Goal: Information Seeking & Learning: Learn about a topic

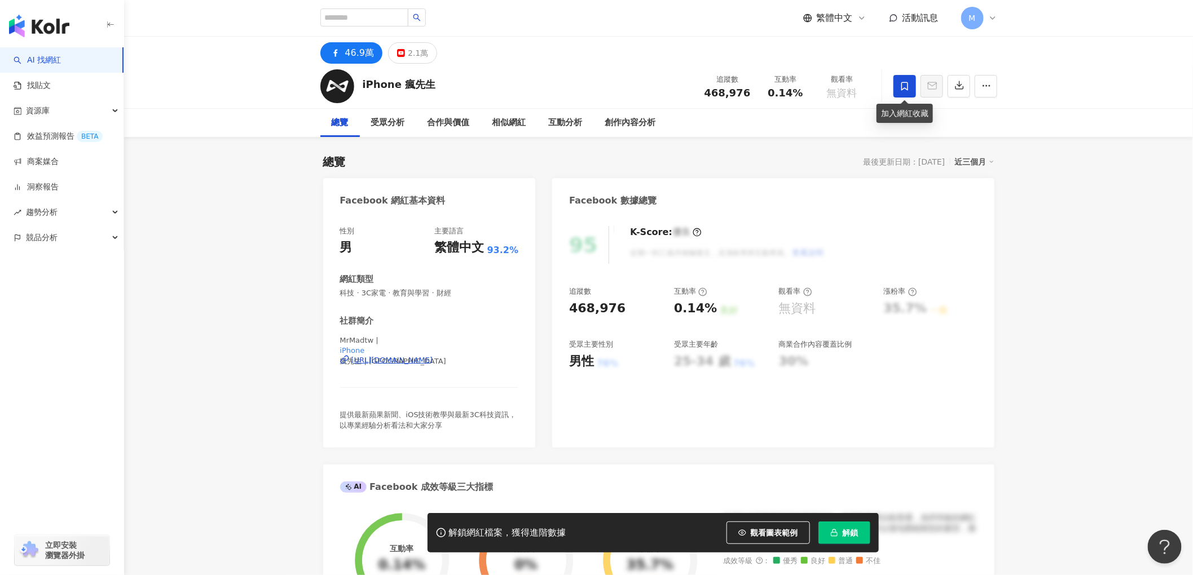
click at [902, 87] on icon at bounding box center [905, 86] width 10 height 10
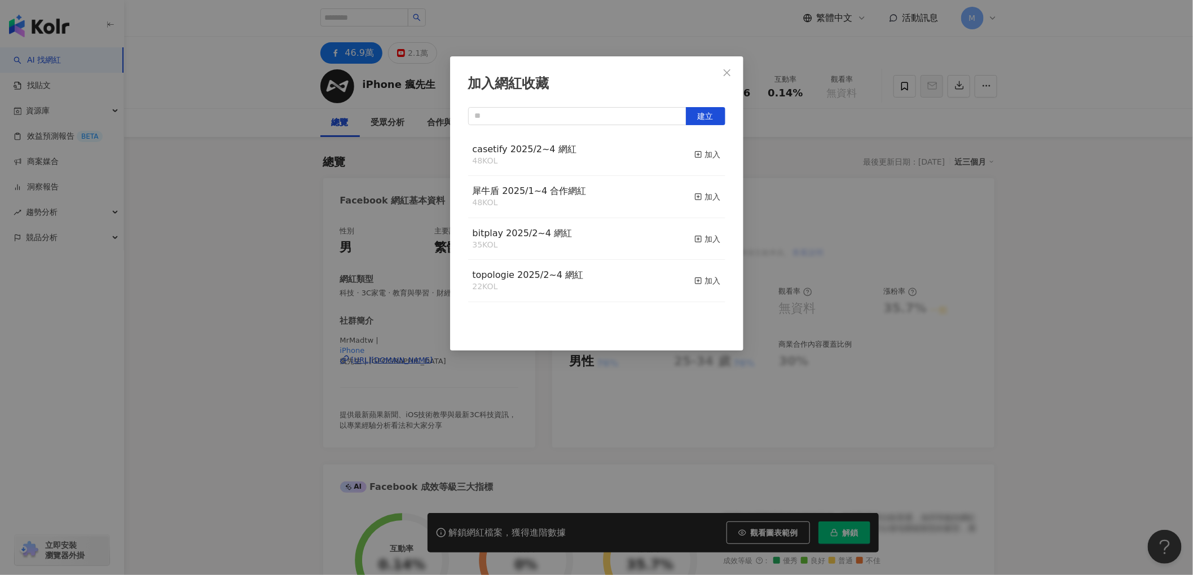
click at [544, 105] on div "加入網紅收藏 建立 casetify 2025/2~4 網紅 48 KOL 加入 犀牛盾 2025/1~4 合作網紅 48 KOL 加入 bitplay 20…" at bounding box center [596, 203] width 293 height 294
click at [530, 117] on input "text" at bounding box center [577, 116] width 218 height 18
click at [257, 197] on div "加入網紅收藏 建立 casetify 2025/2~4 網紅 48 KOL 加入 犀牛盾 2025/1~4 合作網紅 48 KOL 加入 bitplay 20…" at bounding box center [596, 287] width 1193 height 575
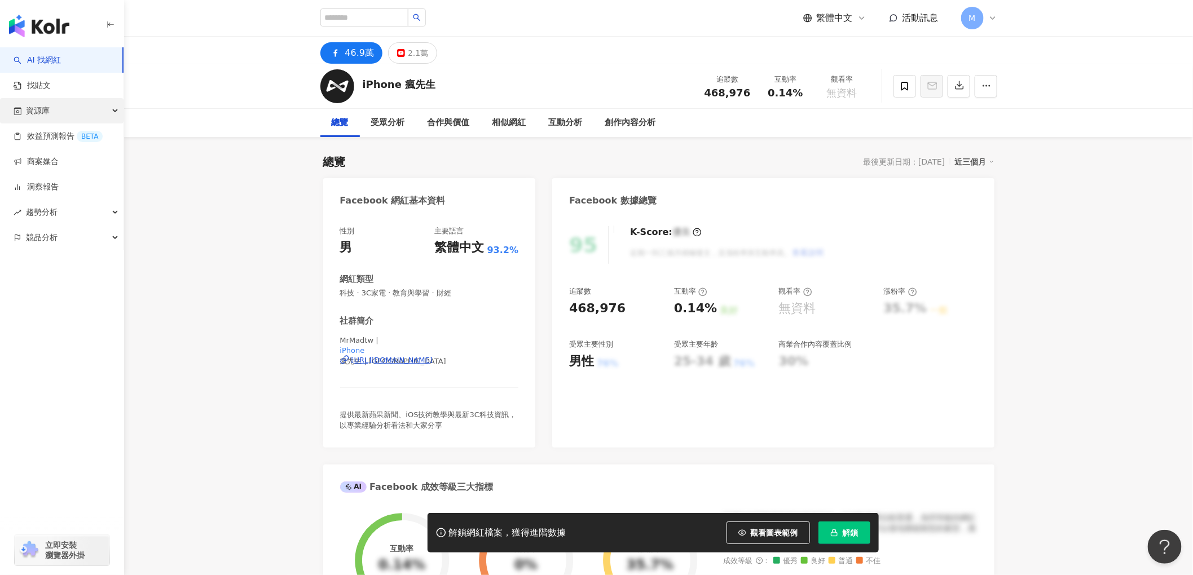
click at [32, 98] on span "資源庫" at bounding box center [38, 110] width 24 height 25
click at [34, 136] on link "網紅管理" at bounding box center [43, 136] width 32 height 11
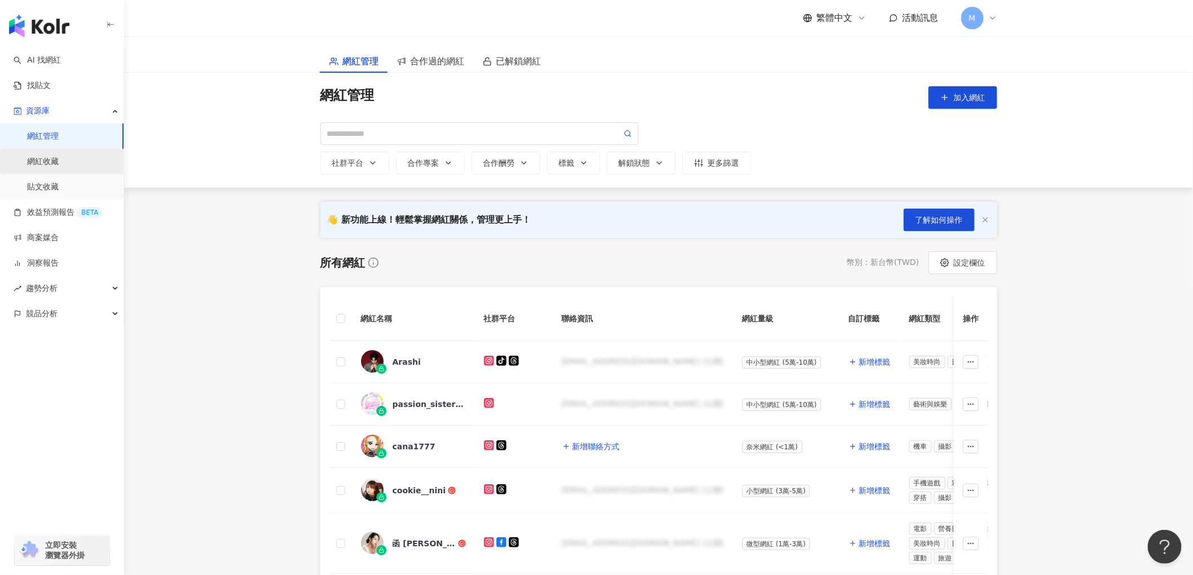
click at [36, 162] on link "網紅收藏" at bounding box center [43, 161] width 32 height 11
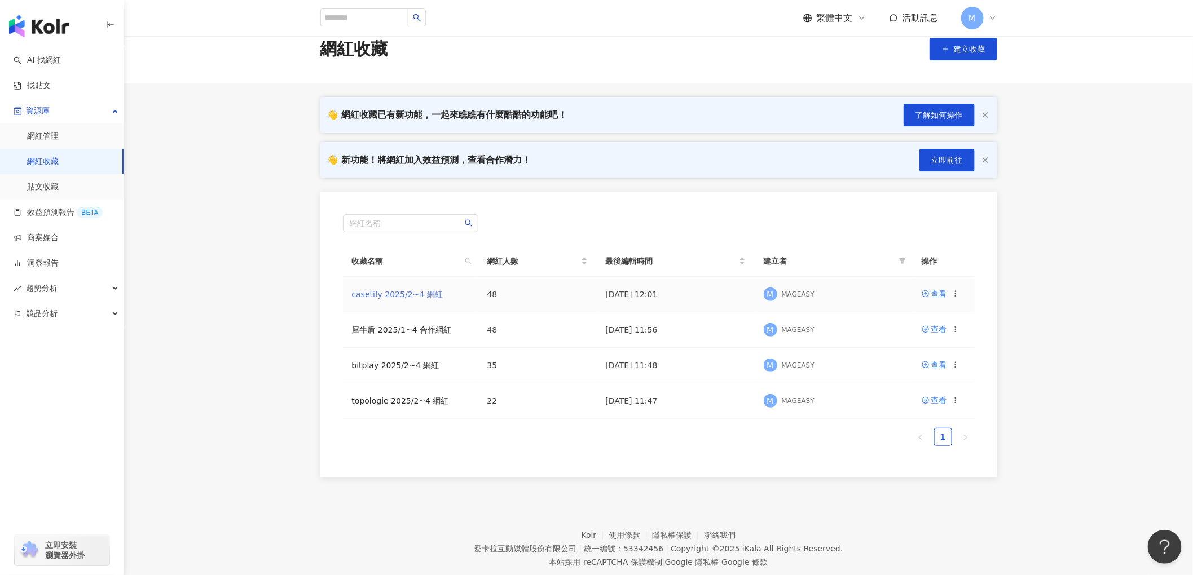
scroll to position [52, 0]
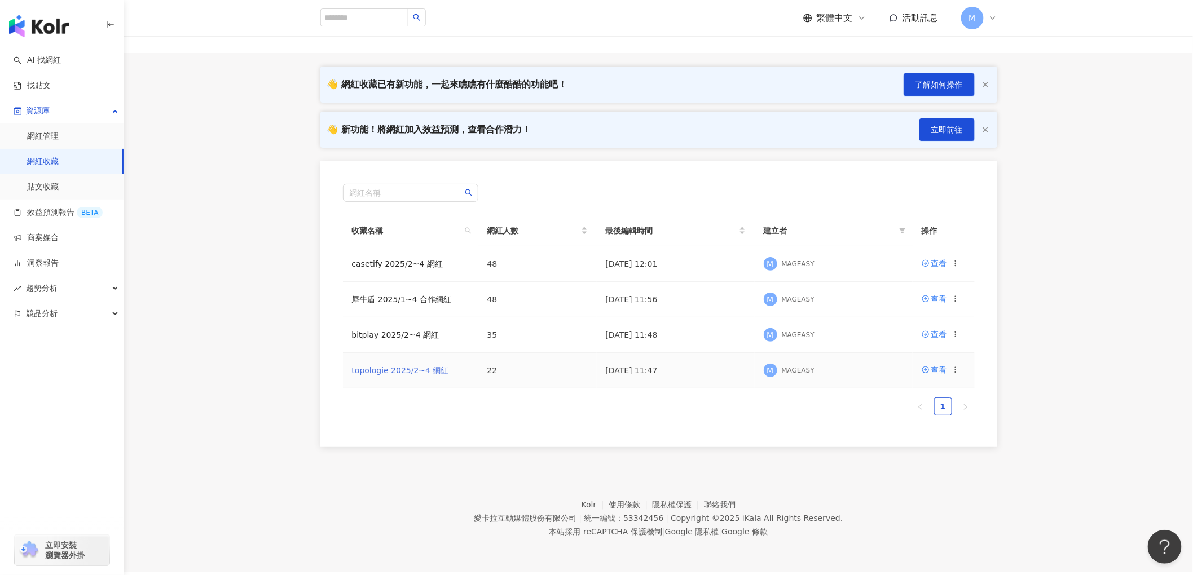
click at [395, 371] on link "topologie 2025/2~4 網紅" at bounding box center [400, 370] width 97 height 9
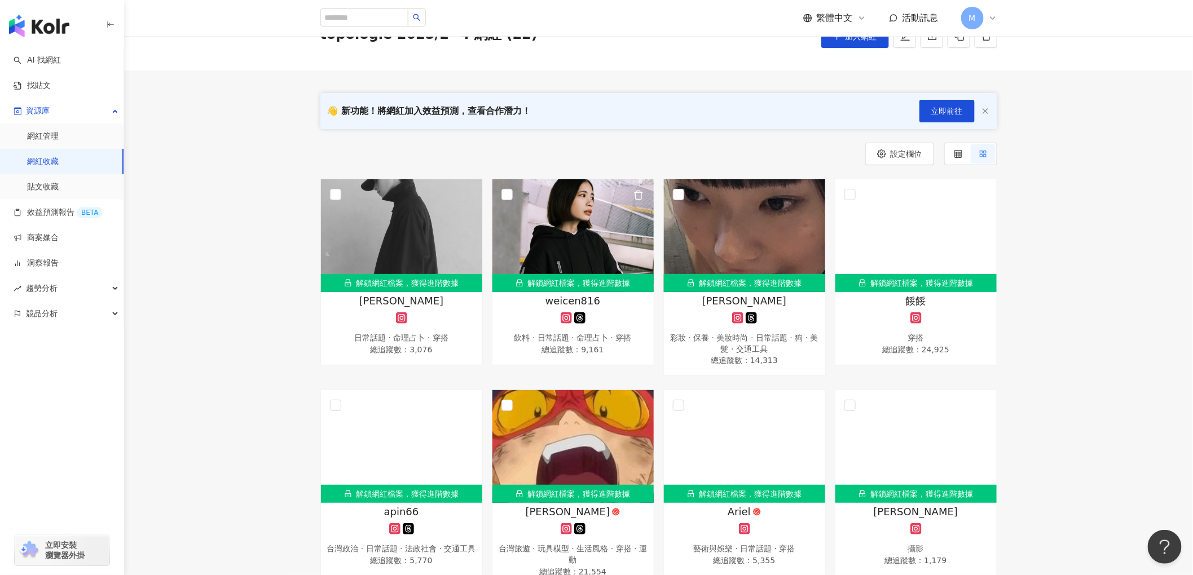
scroll to position [64, 0]
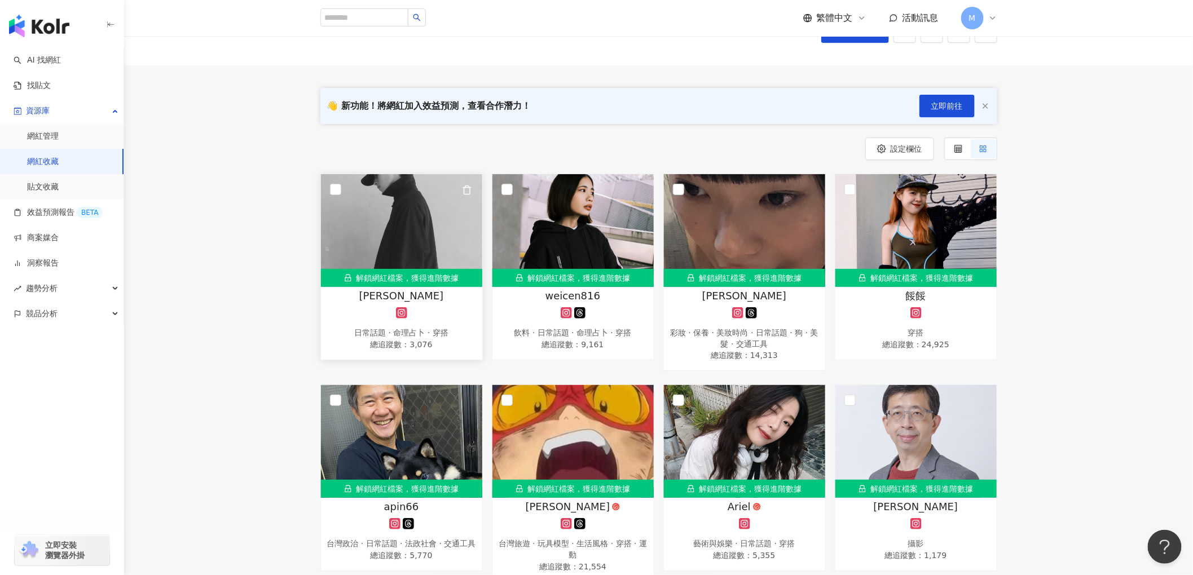
click at [382, 235] on img at bounding box center [401, 230] width 161 height 113
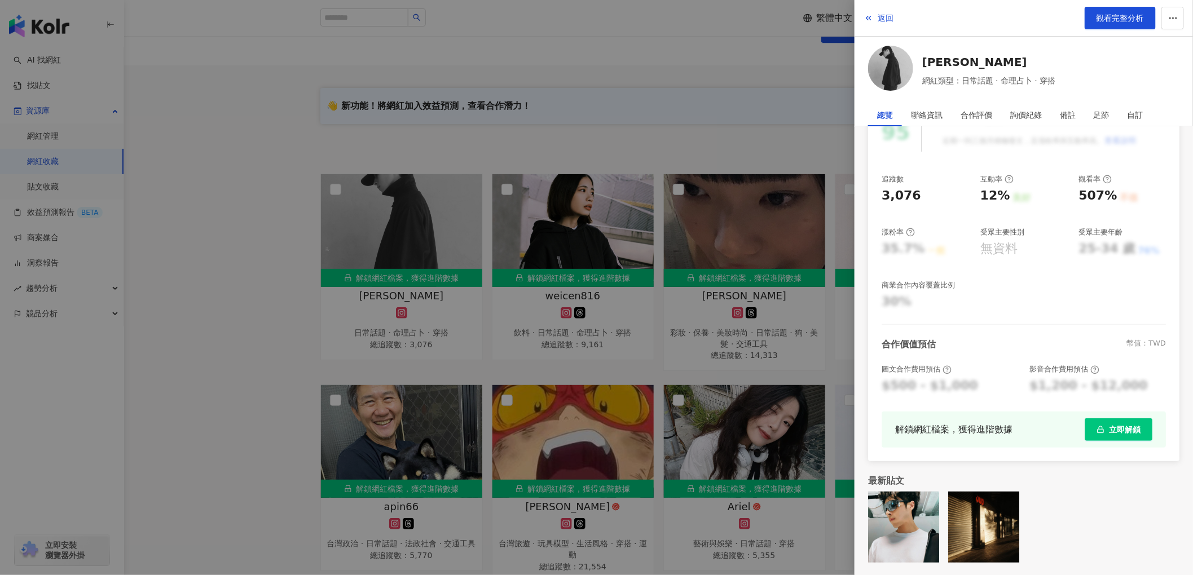
scroll to position [0, 0]
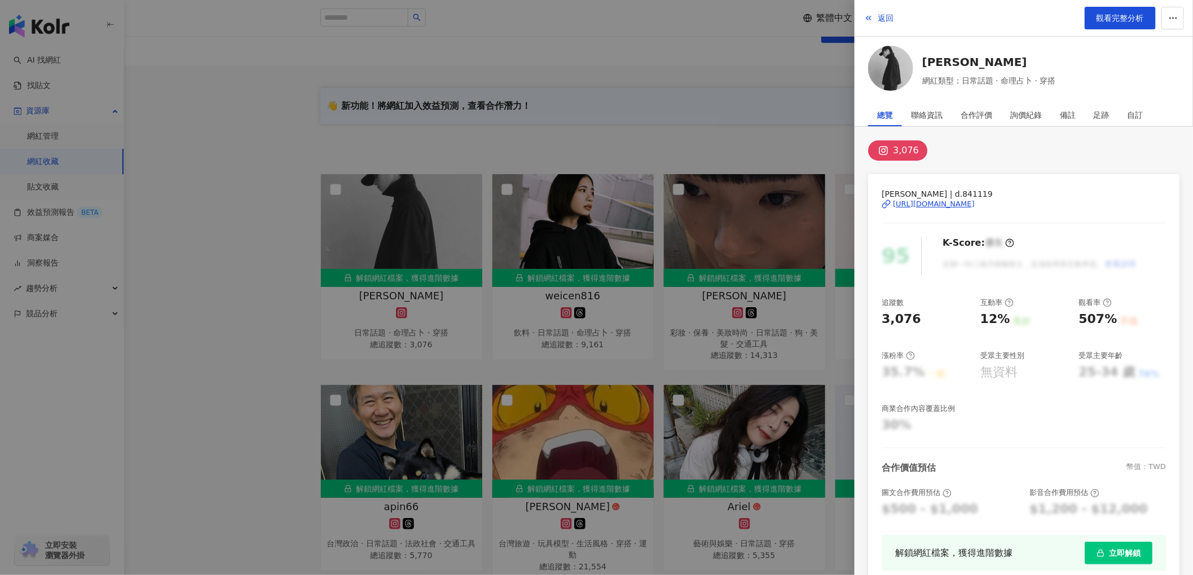
click at [744, 158] on div at bounding box center [596, 287] width 1193 height 575
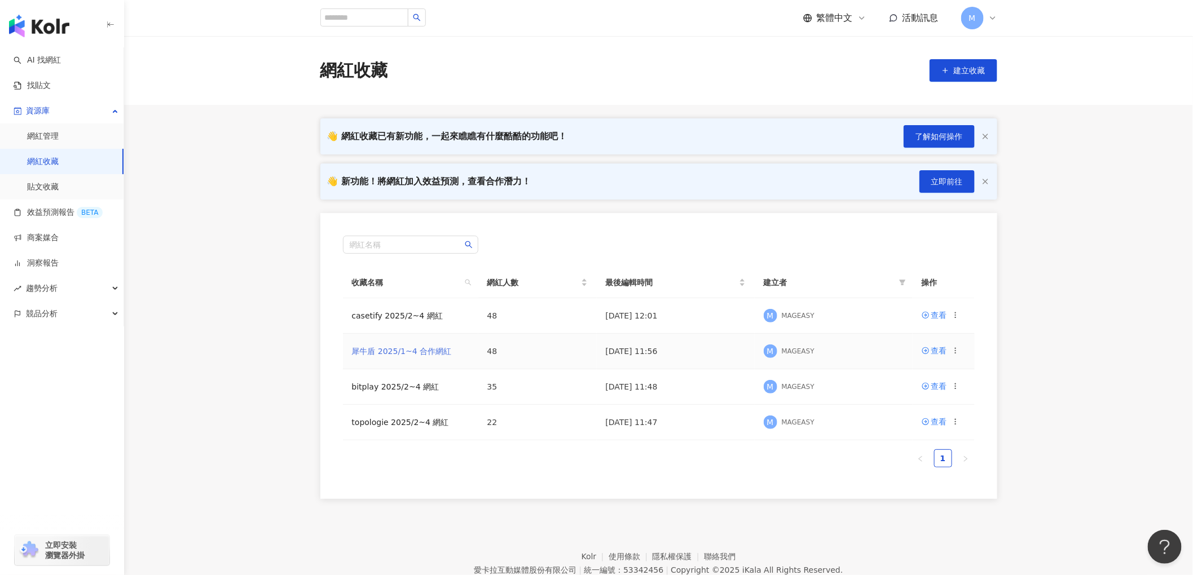
click at [406, 353] on link "犀牛盾 2025/1~4 合作網紅" at bounding box center [402, 351] width 100 height 9
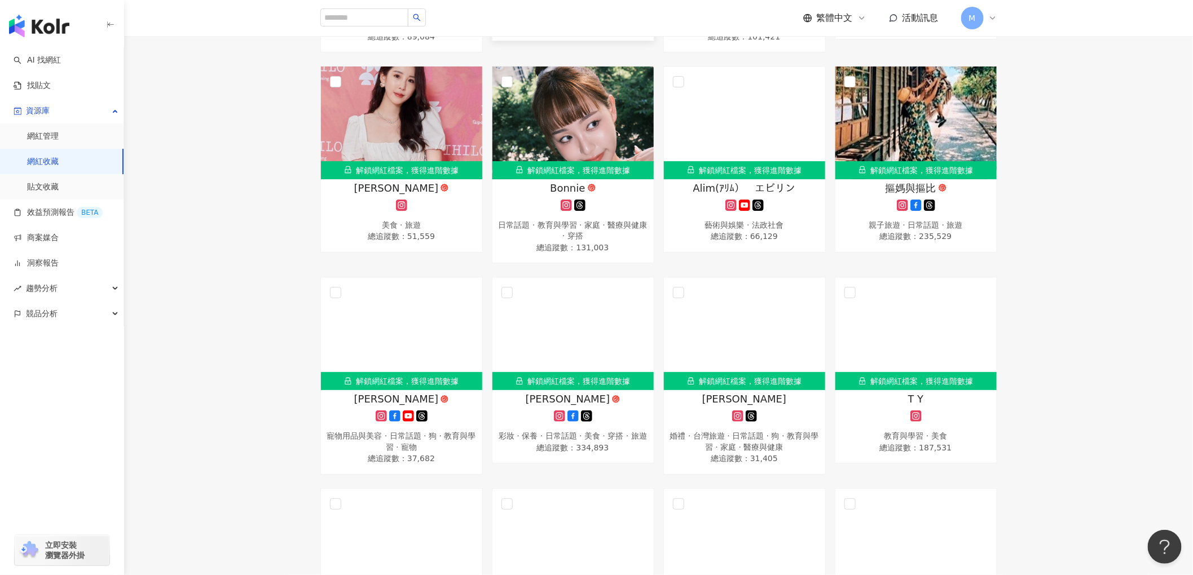
scroll to position [714, 0]
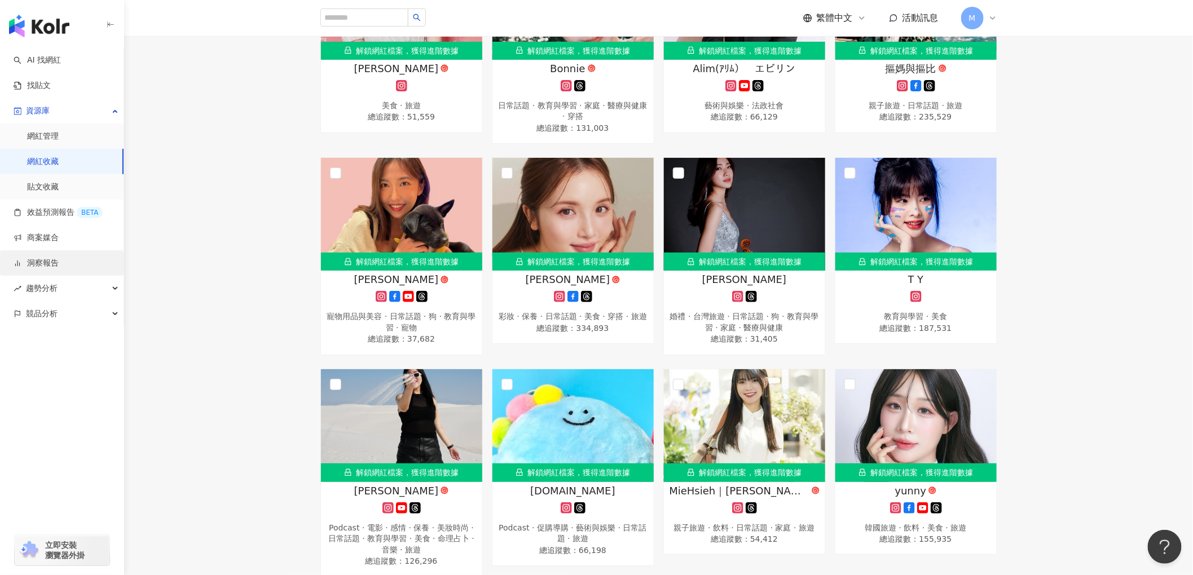
click at [41, 266] on link "洞察報告" at bounding box center [36, 263] width 45 height 11
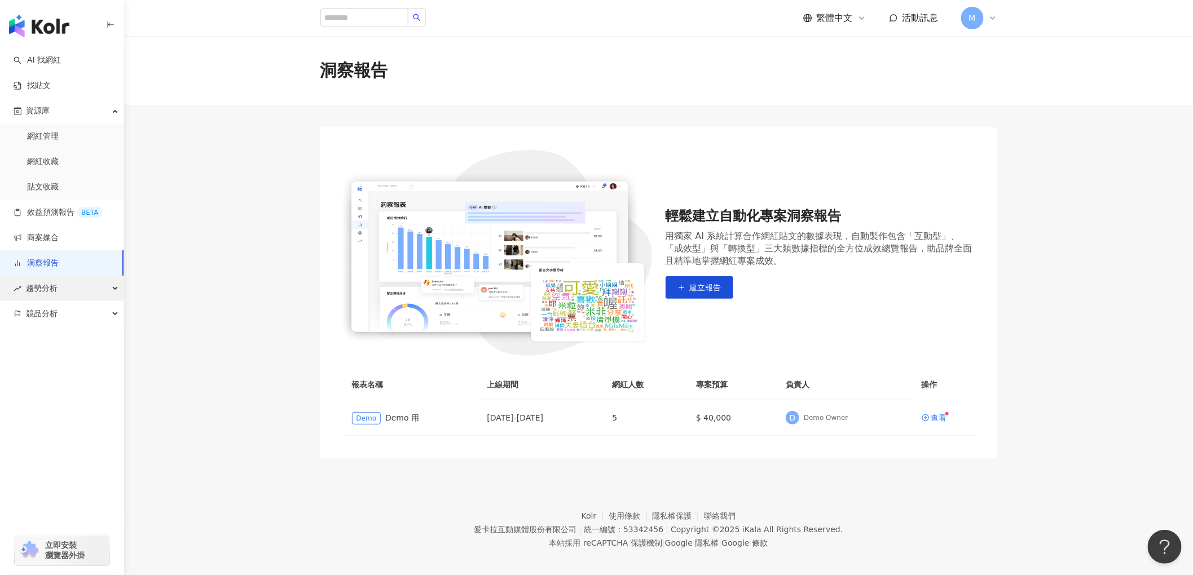
click at [44, 279] on span "趨勢分析" at bounding box center [42, 288] width 32 height 25
click at [51, 341] on link "Hashtag 監測" at bounding box center [52, 339] width 51 height 11
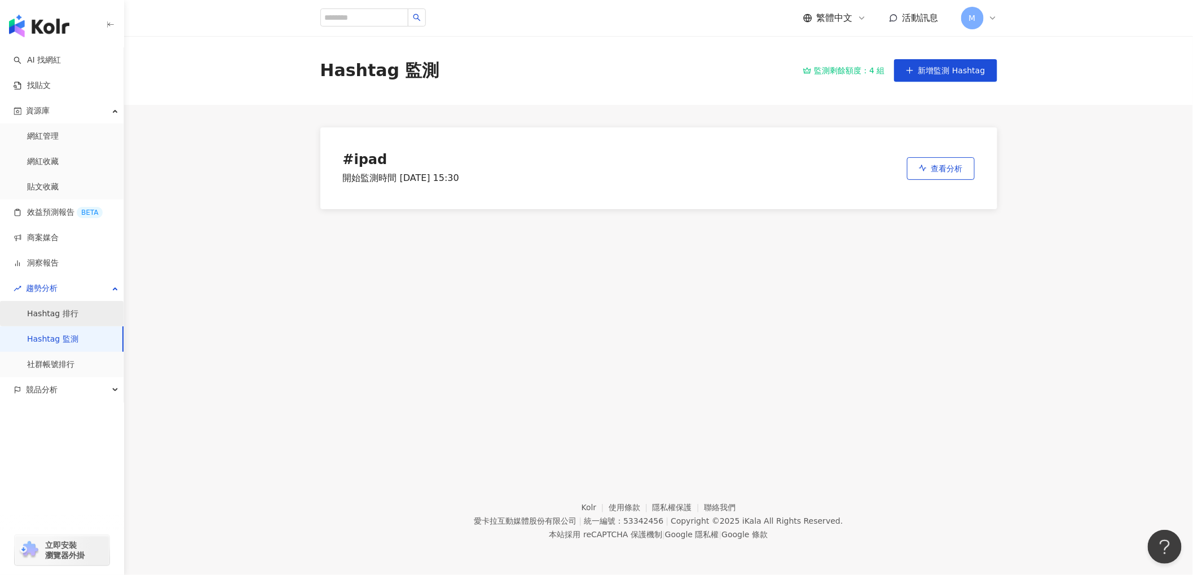
click at [43, 309] on link "Hashtag 排行" at bounding box center [52, 314] width 51 height 11
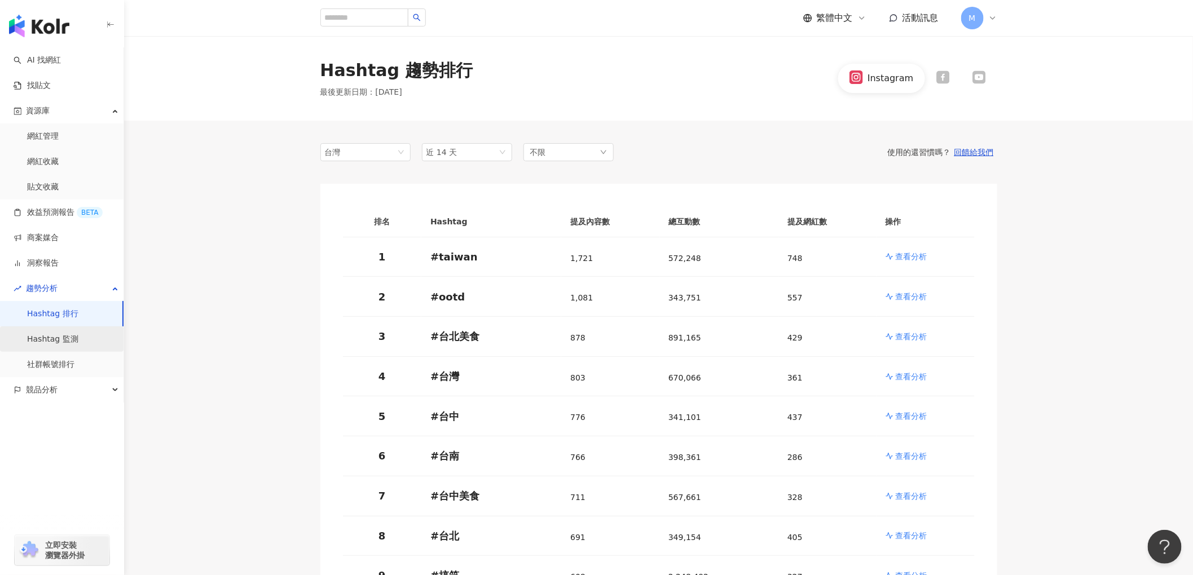
click at [41, 345] on link "Hashtag 監測" at bounding box center [52, 339] width 51 height 11
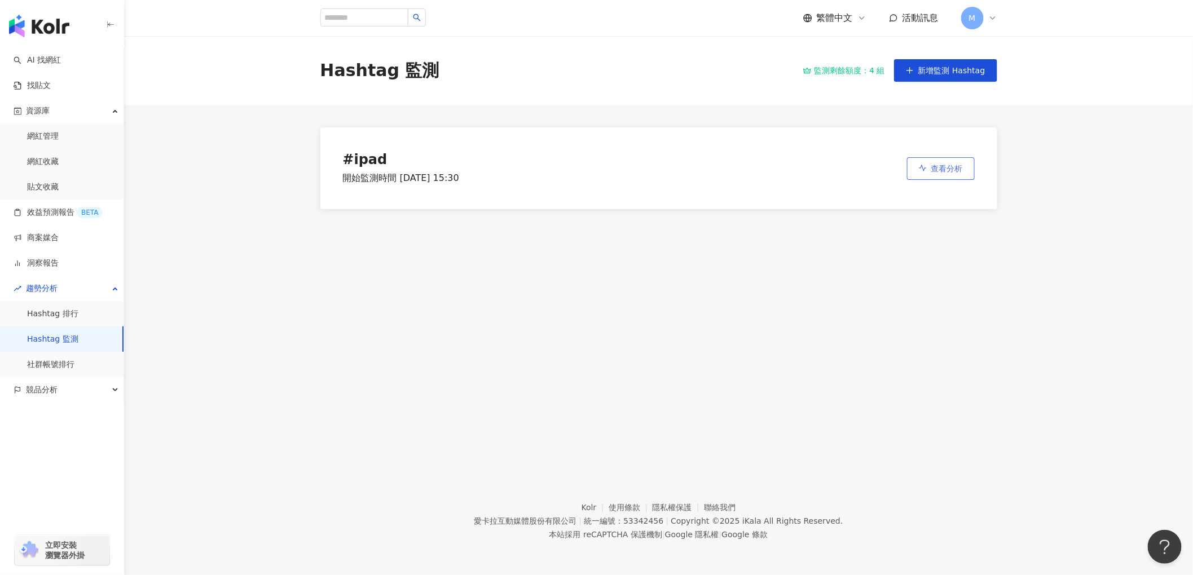
click at [949, 166] on span "查看分析" at bounding box center [947, 168] width 32 height 9
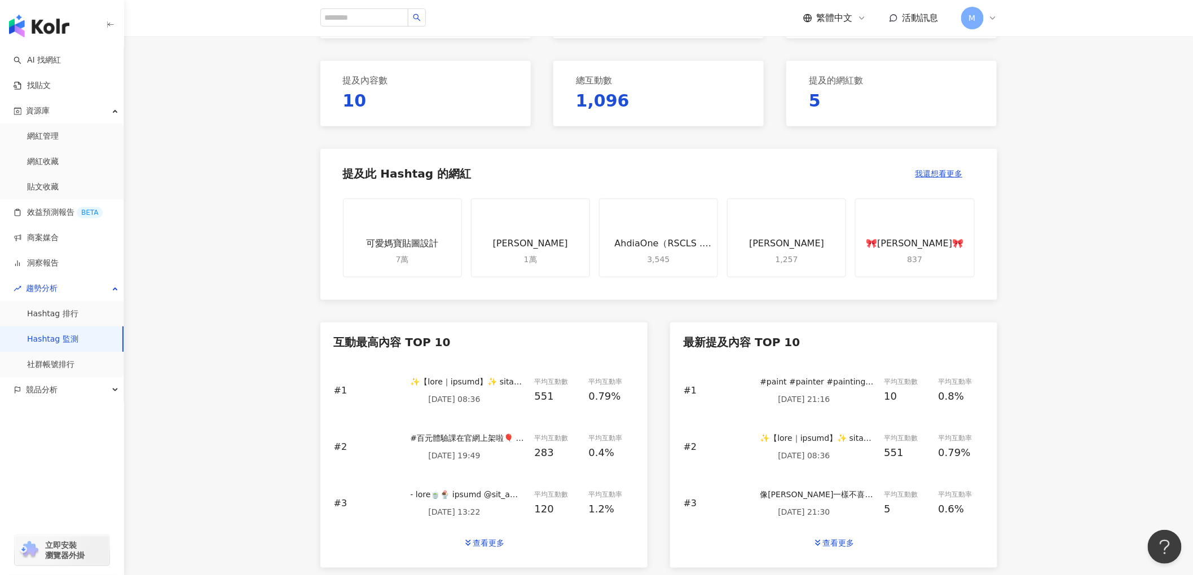
scroll to position [227, 0]
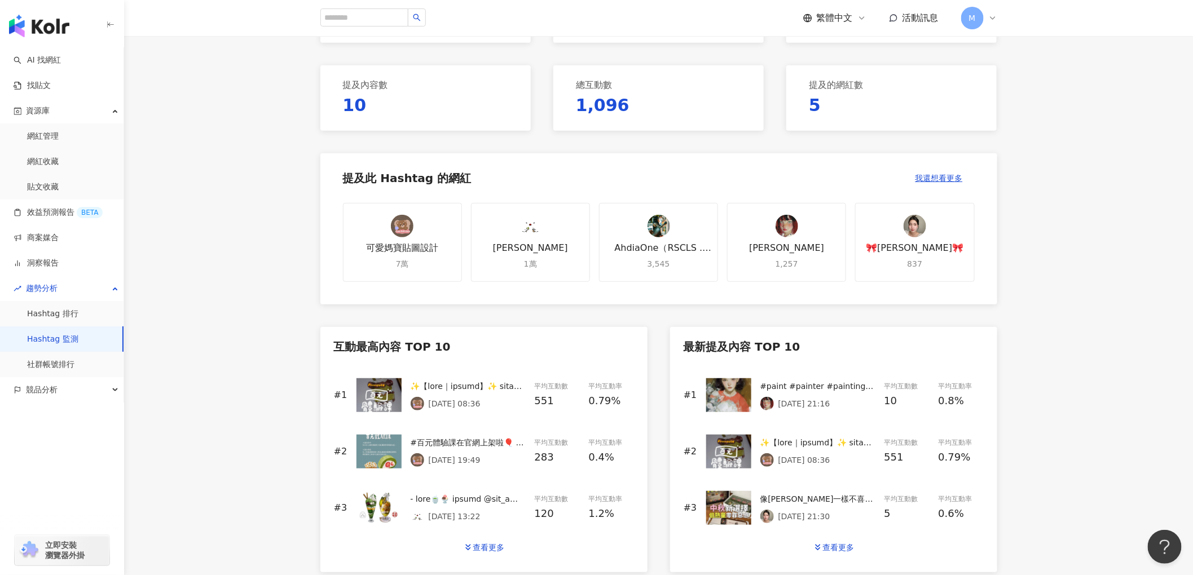
click at [448, 397] on div "[DATE] 08:36" at bounding box center [468, 404] width 115 height 14
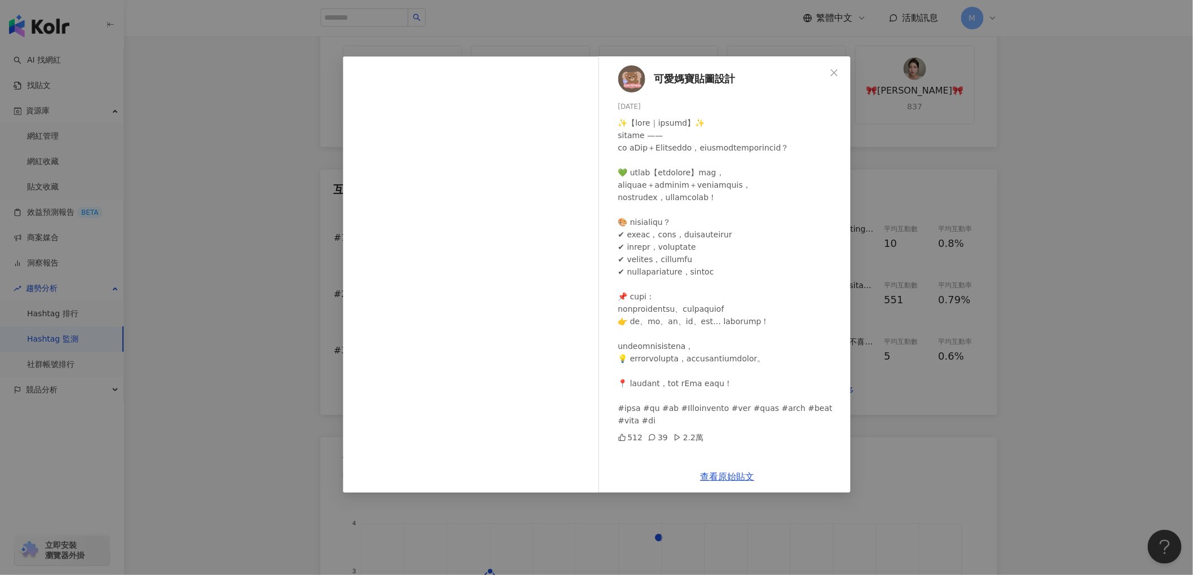
scroll to position [7, 0]
click at [949, 346] on div "可愛媽寶貼圖設計 [DATE] 512 39 2.2萬 查看原始貼文" at bounding box center [596, 287] width 1193 height 575
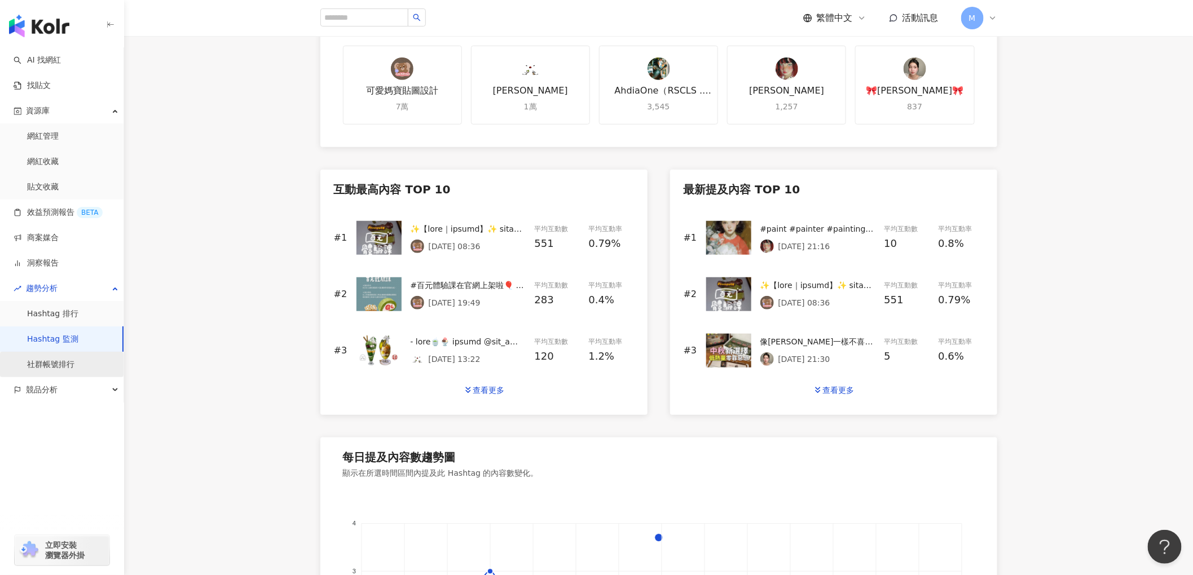
click at [49, 370] on link "社群帳號排行" at bounding box center [50, 364] width 47 height 11
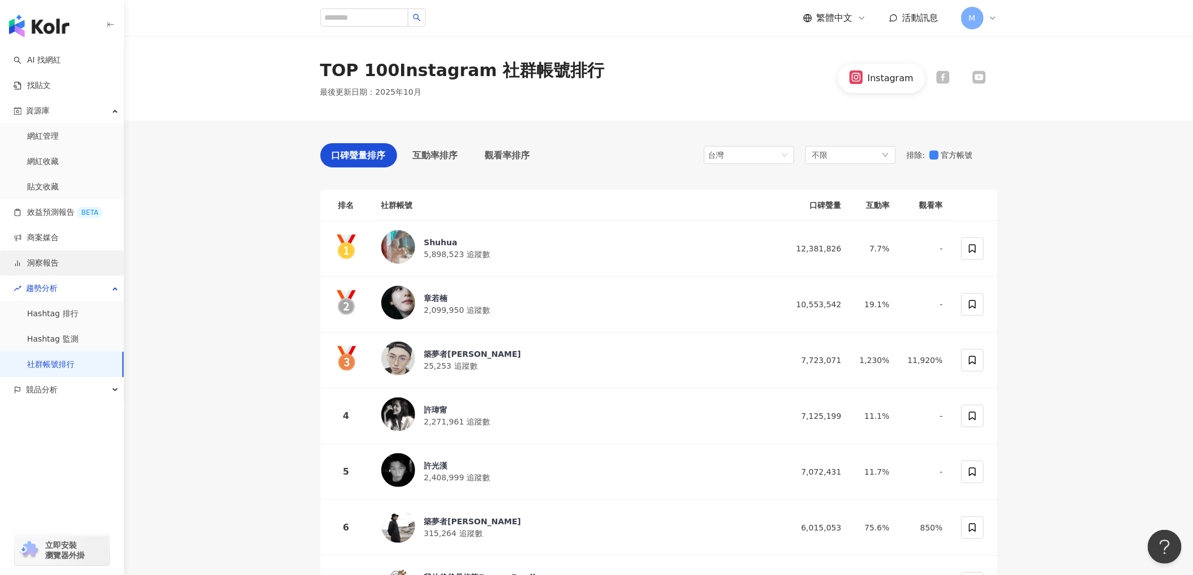
click at [37, 261] on link "洞察報告" at bounding box center [36, 263] width 45 height 11
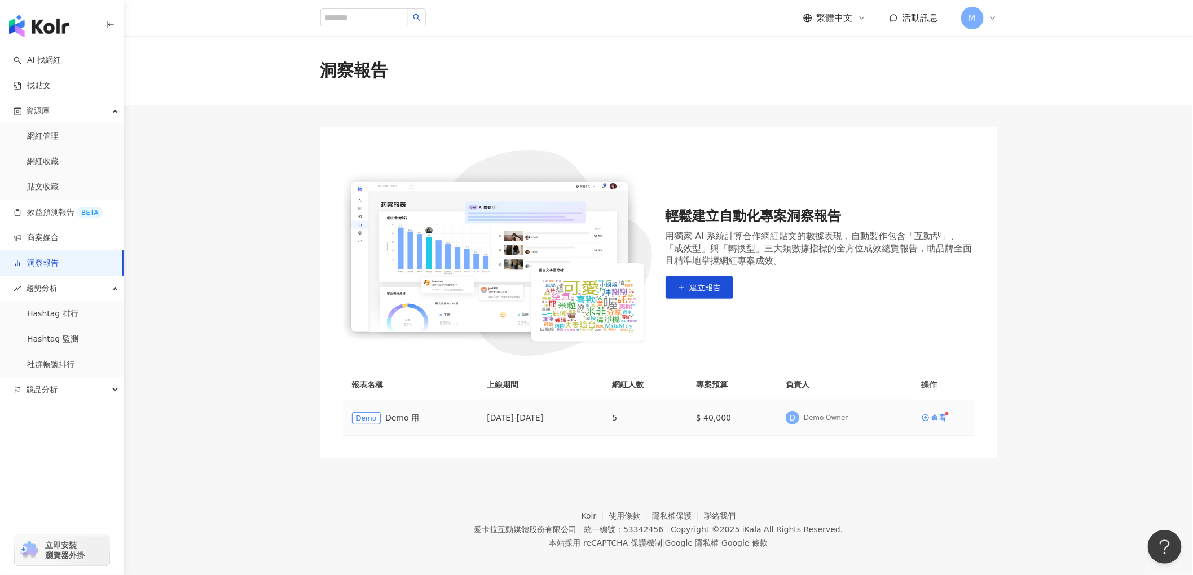
click at [457, 418] on div "Demo Demo 用" at bounding box center [410, 418] width 117 height 13
click at [940, 418] on div "查看" at bounding box center [939, 418] width 16 height 8
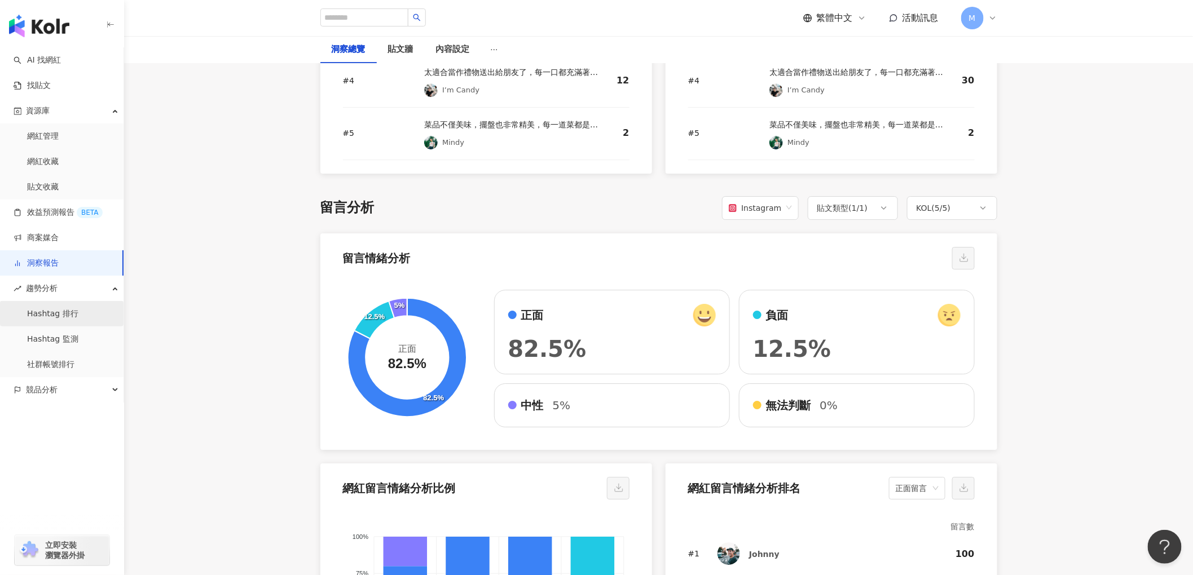
scroll to position [1933, 0]
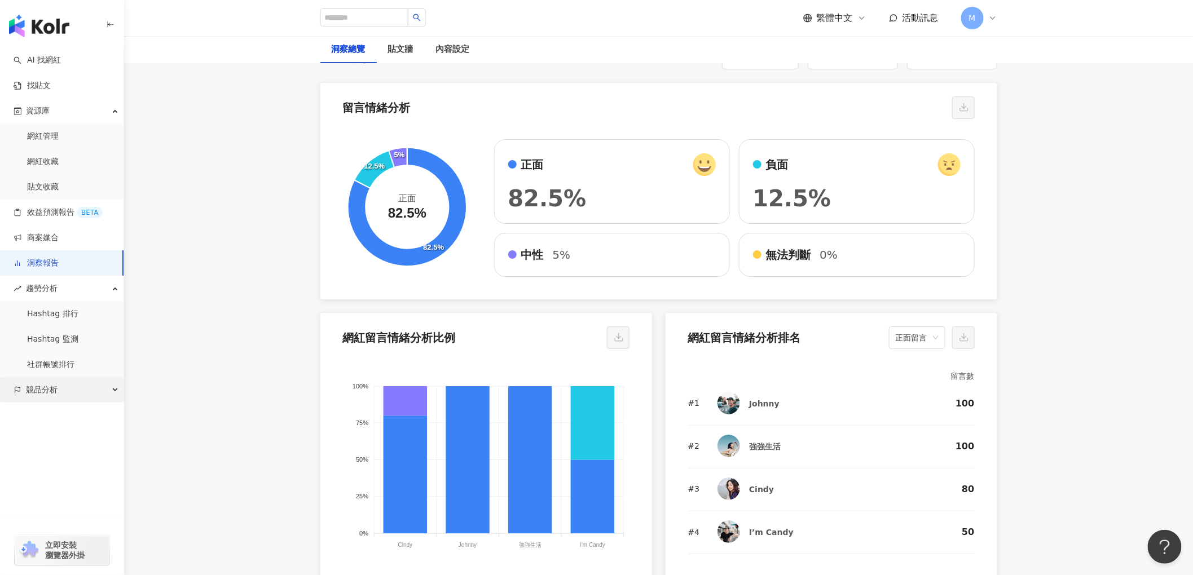
click at [87, 389] on div "競品分析" at bounding box center [62, 389] width 124 height 25
click at [52, 417] on link "品牌帳號分析" at bounding box center [50, 415] width 47 height 11
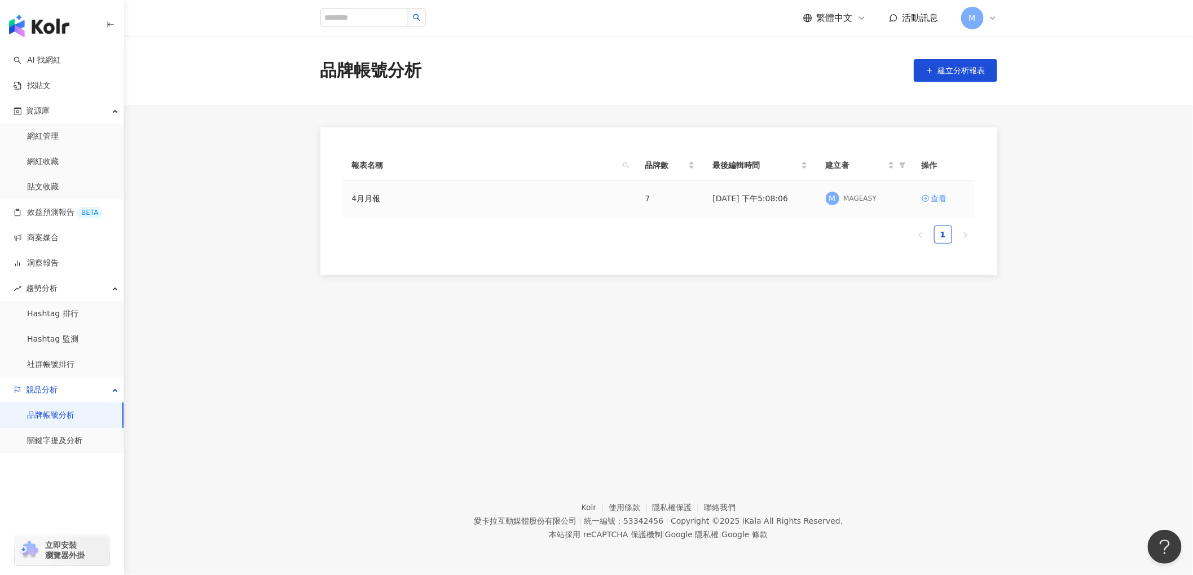
click at [943, 196] on div "查看" at bounding box center [939, 198] width 16 height 12
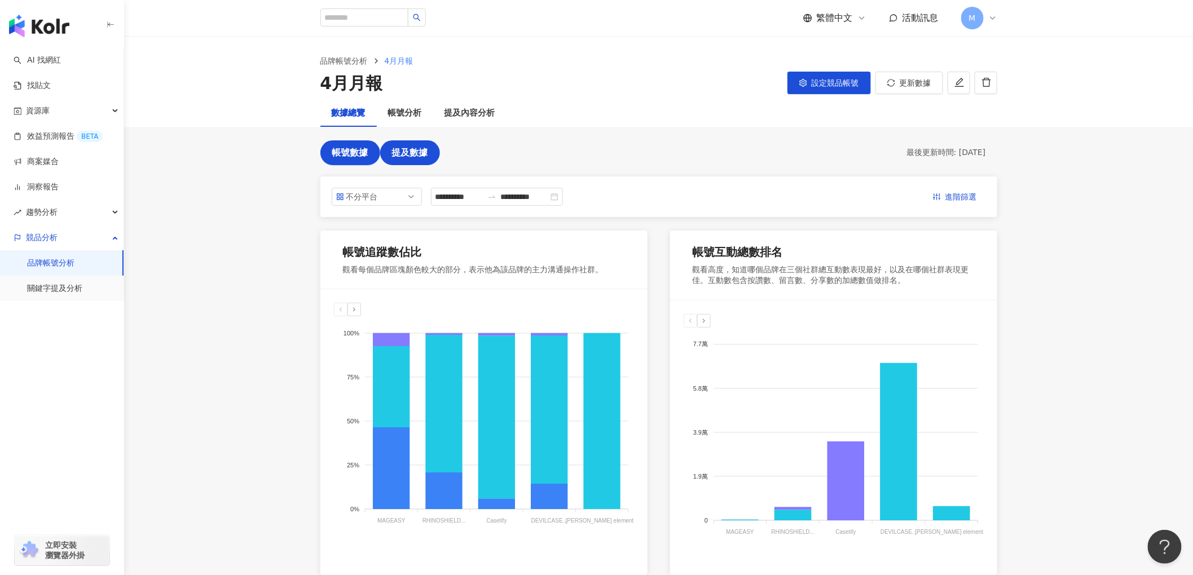
click at [393, 150] on span "提及數據" at bounding box center [410, 153] width 36 height 10
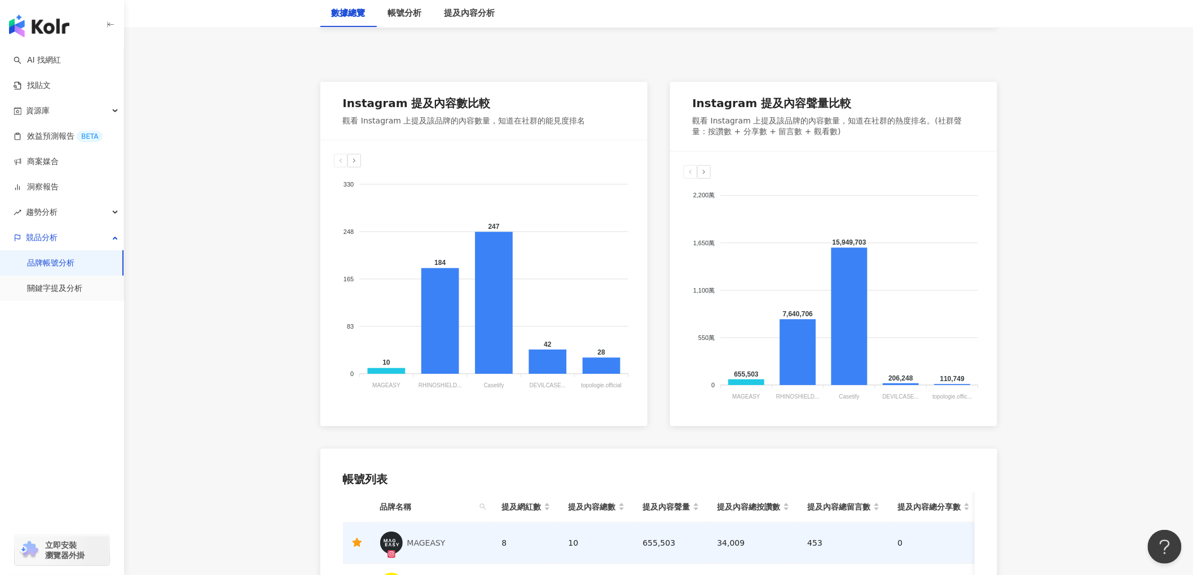
scroll to position [151, 0]
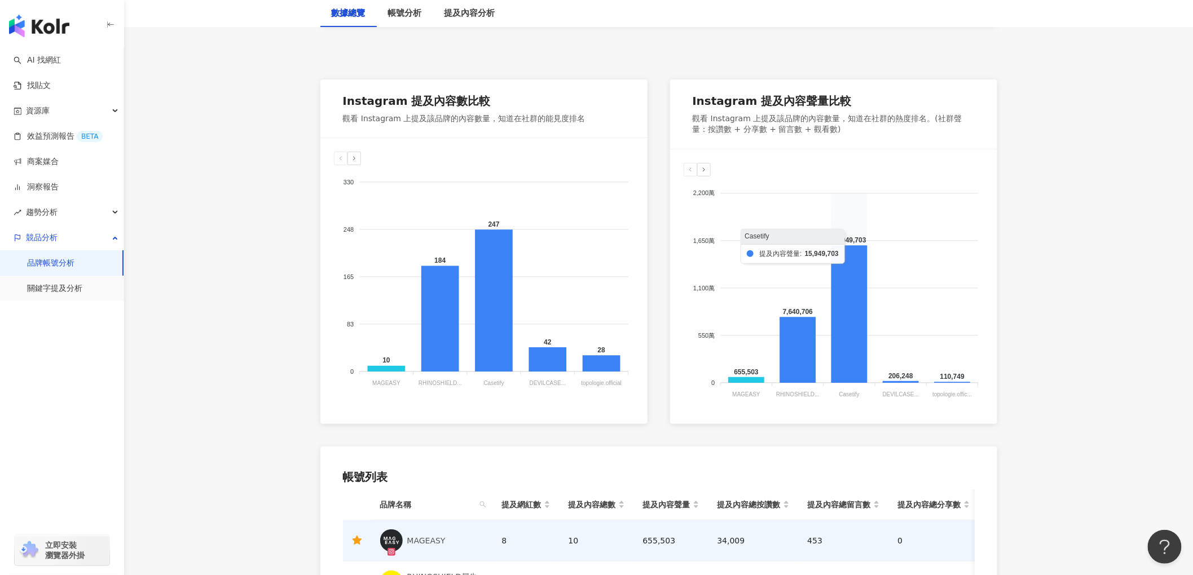
click at [867, 349] on foreignobject at bounding box center [834, 290] width 300 height 226
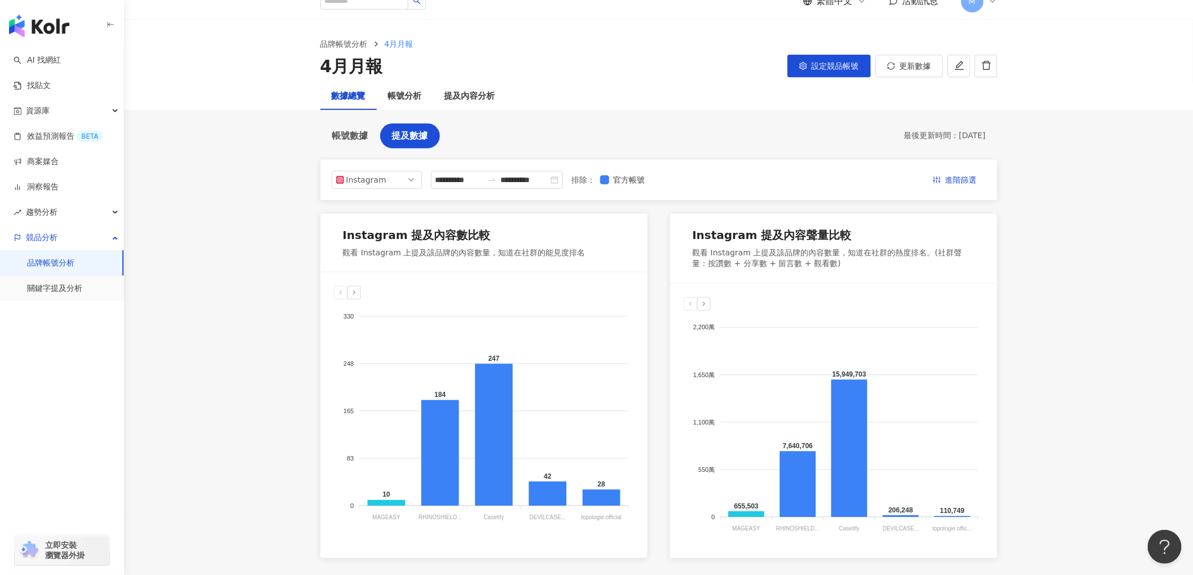
scroll to position [14, 0]
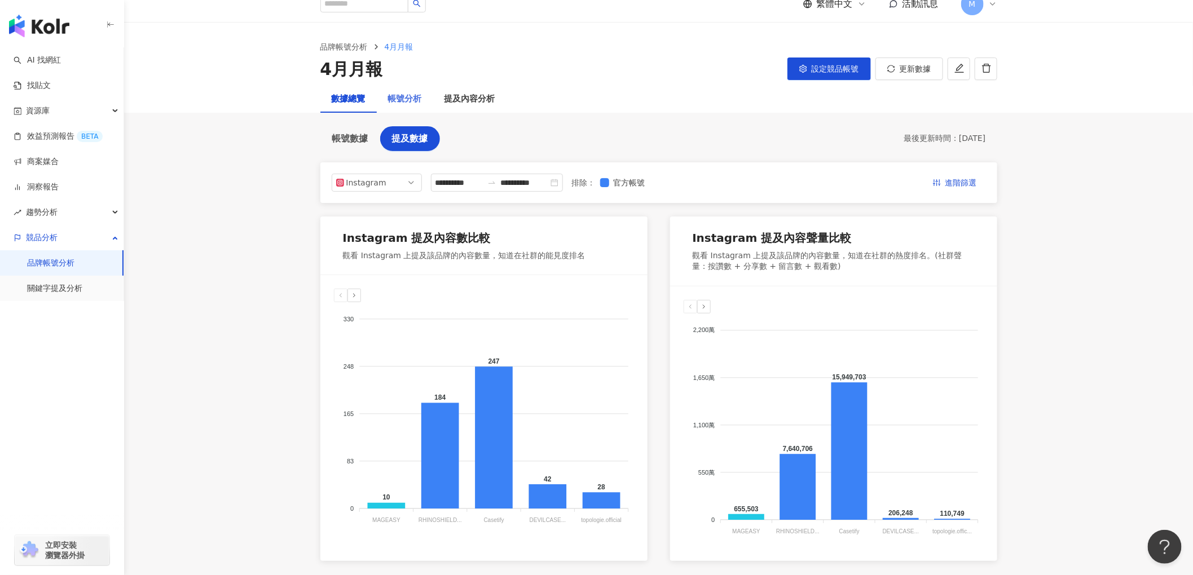
click at [386, 91] on div "帳號分析" at bounding box center [405, 99] width 56 height 27
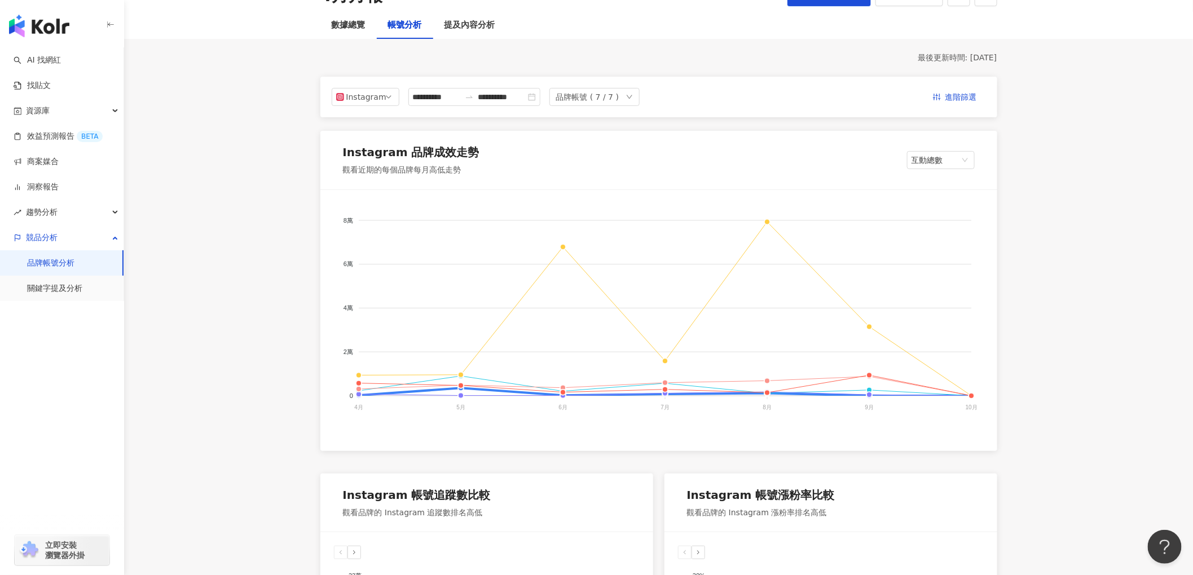
scroll to position [86, 0]
click at [956, 156] on span "互動總數" at bounding box center [940, 161] width 59 height 17
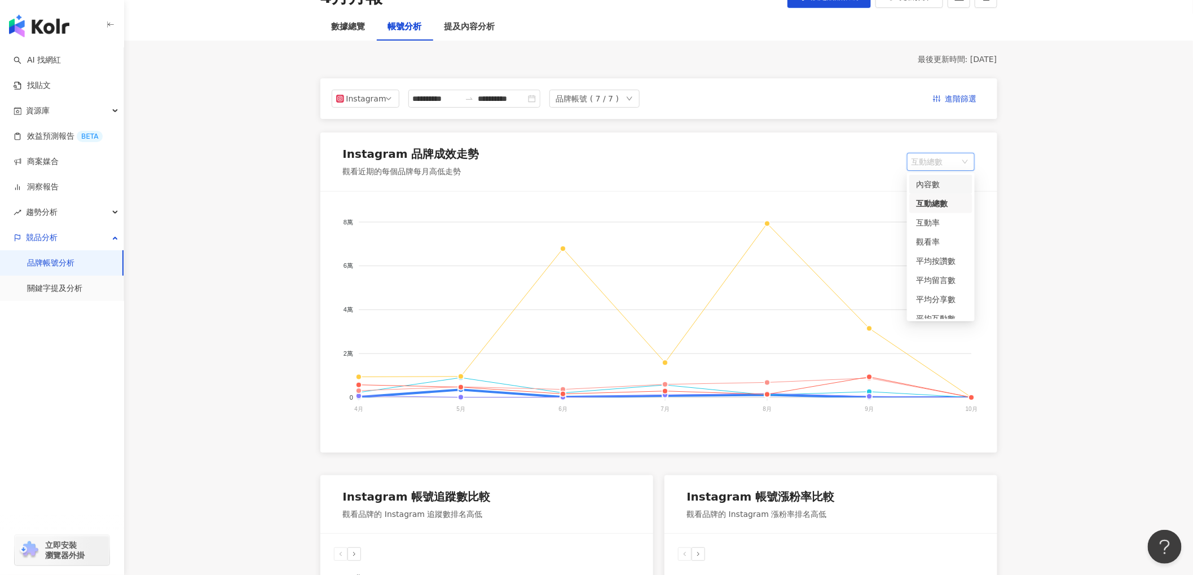
click at [946, 187] on div "內容數" at bounding box center [941, 184] width 50 height 12
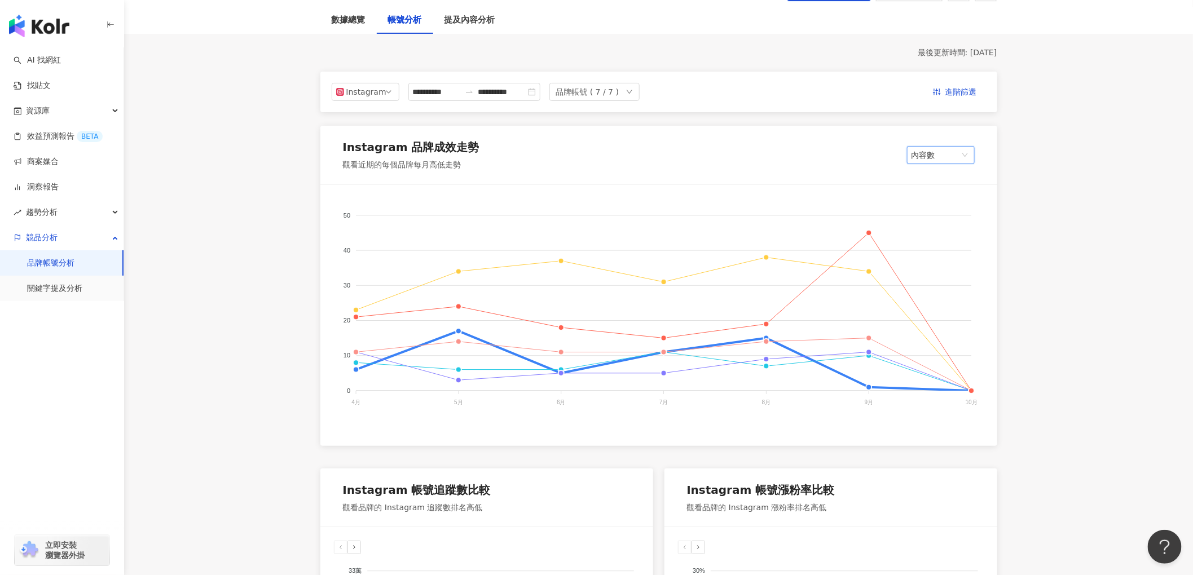
scroll to position [0, 0]
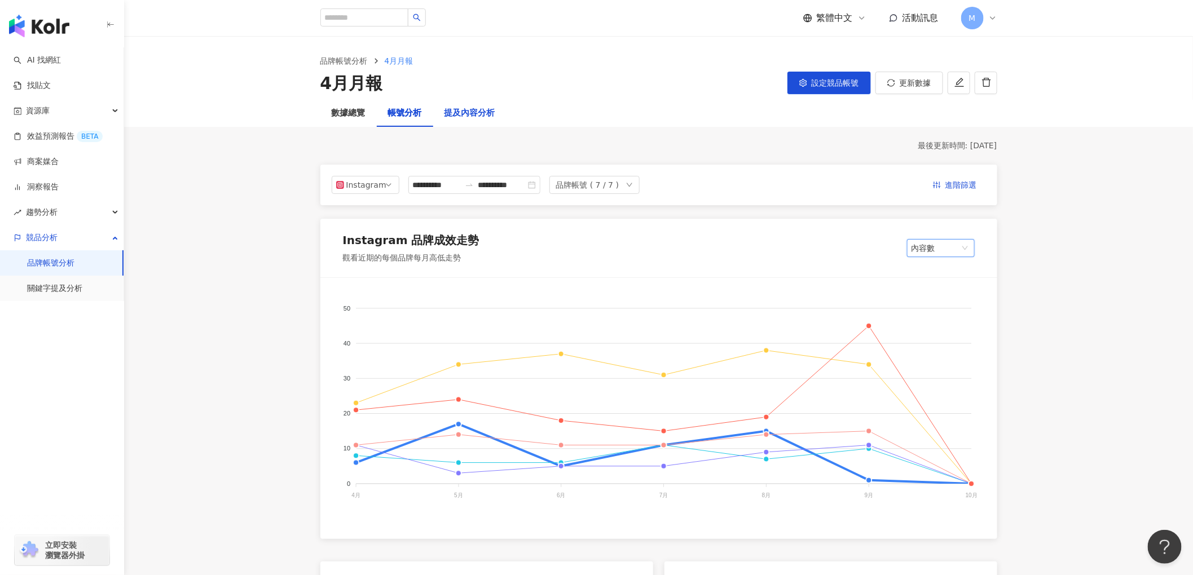
click at [453, 112] on div "提及內容分析" at bounding box center [469, 114] width 51 height 14
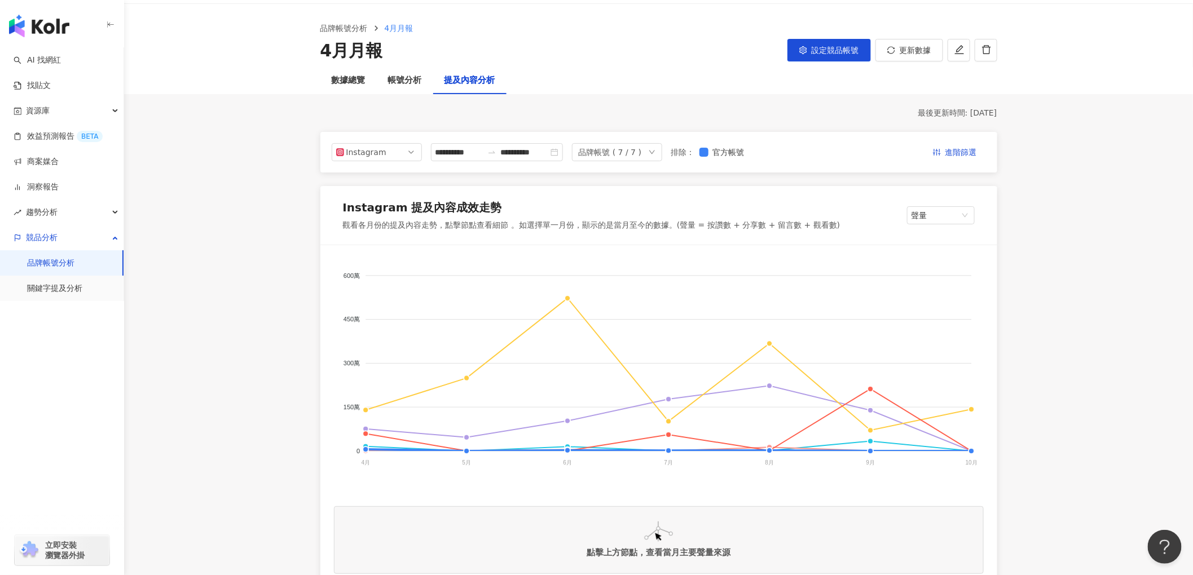
scroll to position [43, 0]
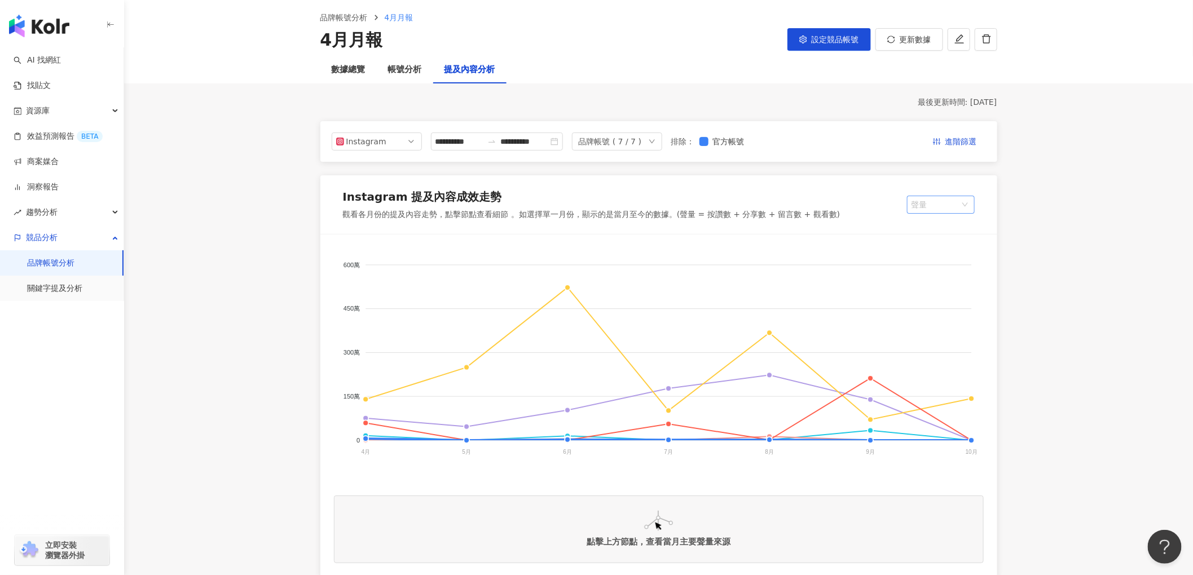
click at [955, 200] on span "聲量" at bounding box center [940, 204] width 59 height 17
click at [938, 267] on div "提及網紅數" at bounding box center [951, 265] width 71 height 12
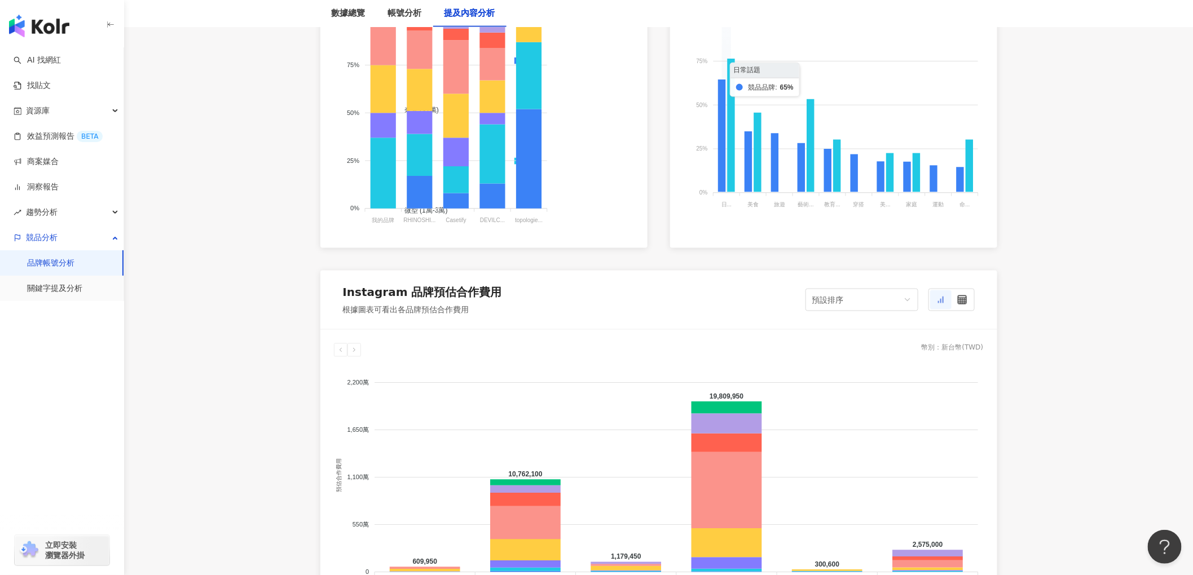
scroll to position [863, 0]
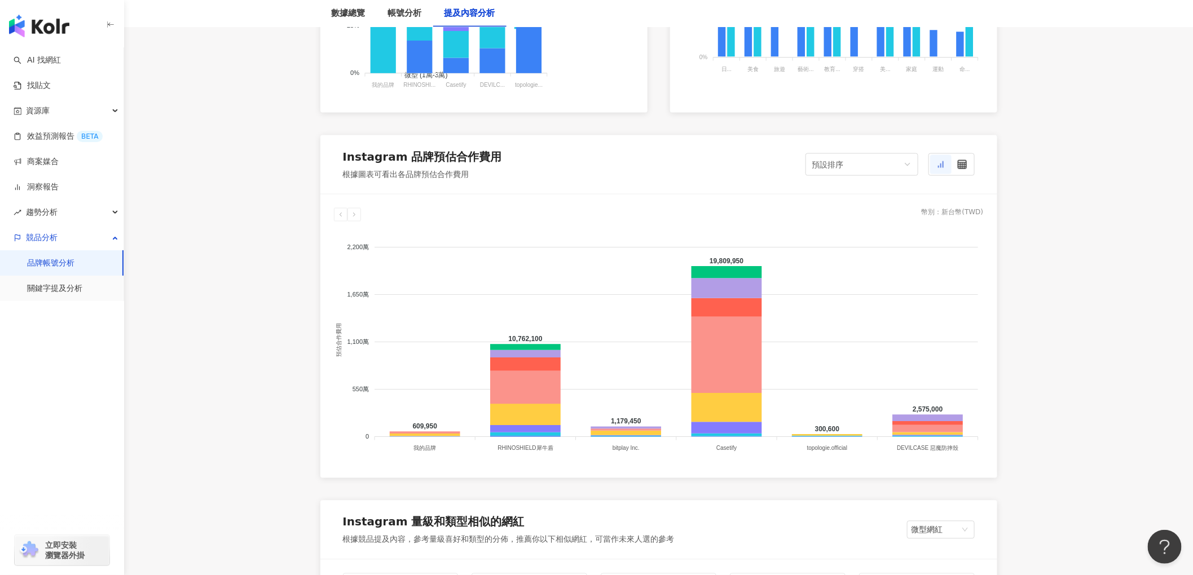
click at [497, 503] on div "Instagram 量級和類型相似的網紅 根據競品提及內容，參考量級喜好和類型的分佈，推薦你以下相似網紅，可當作未來人選的參考 微型網紅" at bounding box center [658, 530] width 677 height 59
click at [885, 164] on div "預設排序" at bounding box center [856, 164] width 89 height 21
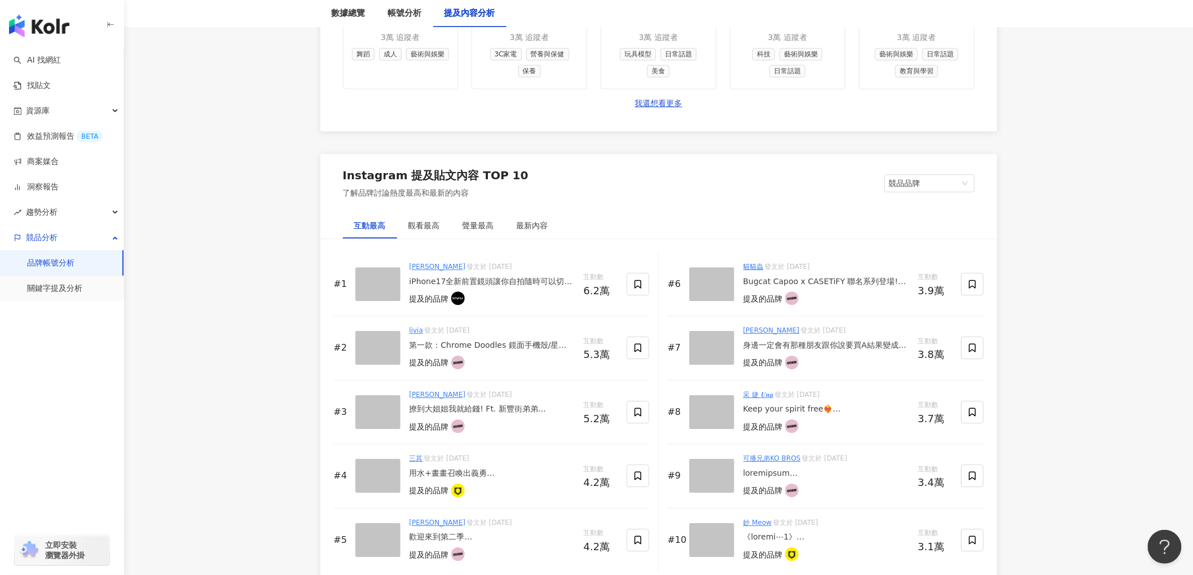
scroll to position [1595, 0]
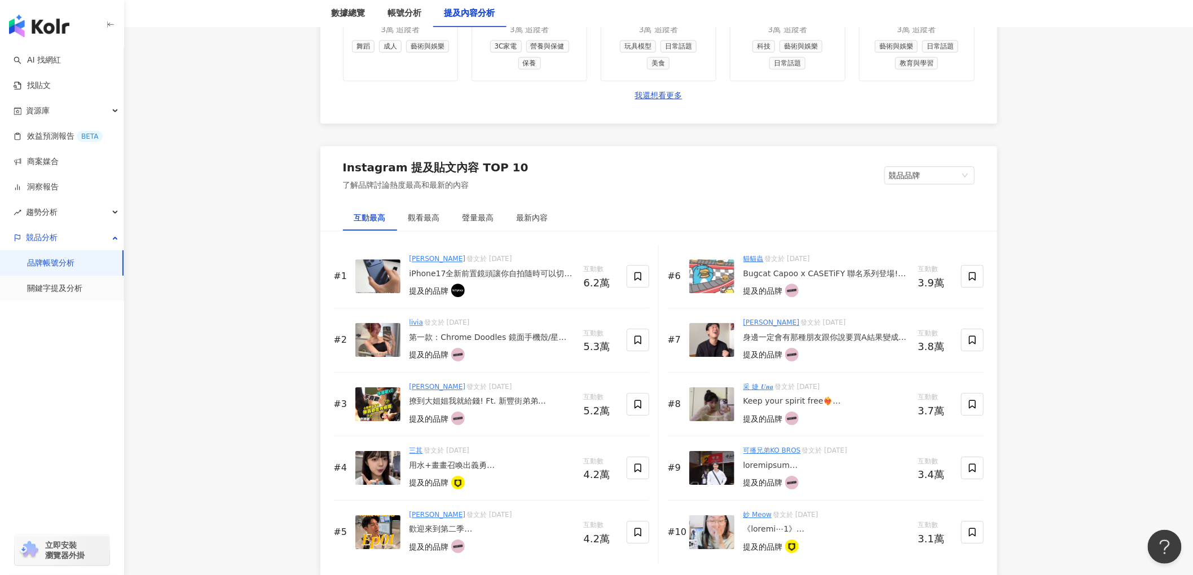
click at [489, 275] on div "[PERSON_NAME] 發文於 [DATE] iPhone17全新前置鏡頭讓你自拍隨時可以切換比例，以後要自拍合照更簡單了！ #bitplay #磁吸隨行…" at bounding box center [491, 276] width 165 height 45
click at [508, 259] on div "[PERSON_NAME] 發文於 [DATE] iPhone17全新前置鏡頭讓你自拍隨時可以切換比例，以後要自拍合照更簡單了！ #bitplay #磁吸隨行…" at bounding box center [491, 276] width 165 height 45
click at [506, 276] on div "[PERSON_NAME] 發文於 [DATE] iPhone17全新前置鏡頭讓你自拍隨時可以切換比例，以後要自拍合照更簡單了！ #bitplay #磁吸隨行…" at bounding box center [491, 276] width 165 height 45
click at [494, 268] on div "iPhone17全新前置鏡頭讓你自拍隨時可以切換比例，以後要自拍合照更簡單了！ #bitplay #磁吸隨行小包 #3in1多功背帶 @bitplay_off…" at bounding box center [491, 273] width 165 height 11
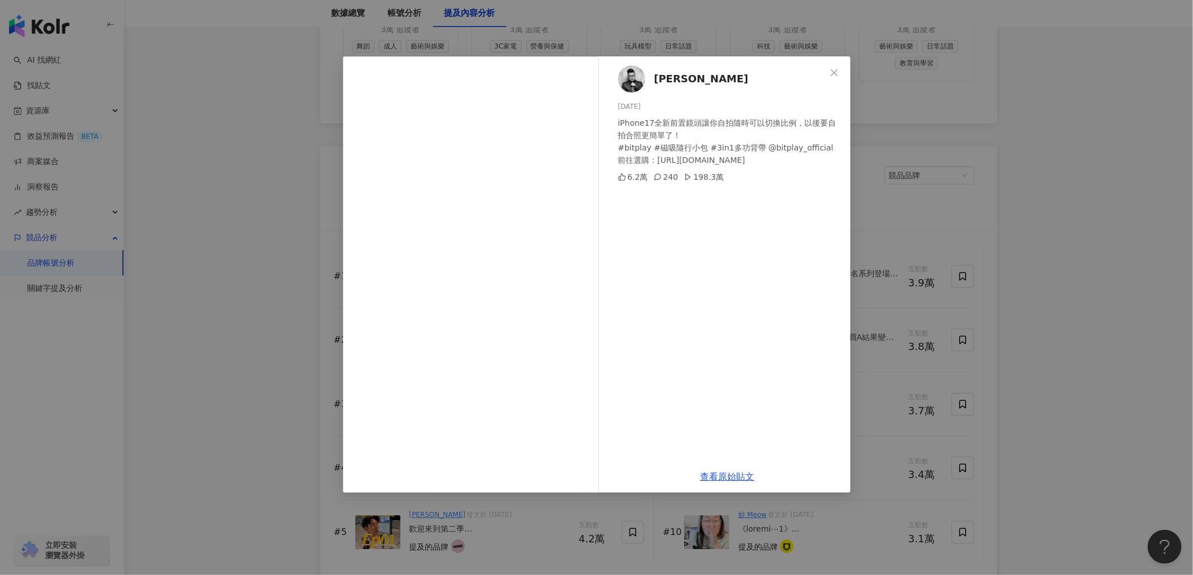
click at [1088, 178] on div "Joeman [DATE] iPhone17全新前置鏡頭讓你自拍隨時可以切換比例，以後要自拍合照更簡單了！ #bitplay #磁吸隨行小包 #3in1多功背…" at bounding box center [596, 287] width 1193 height 575
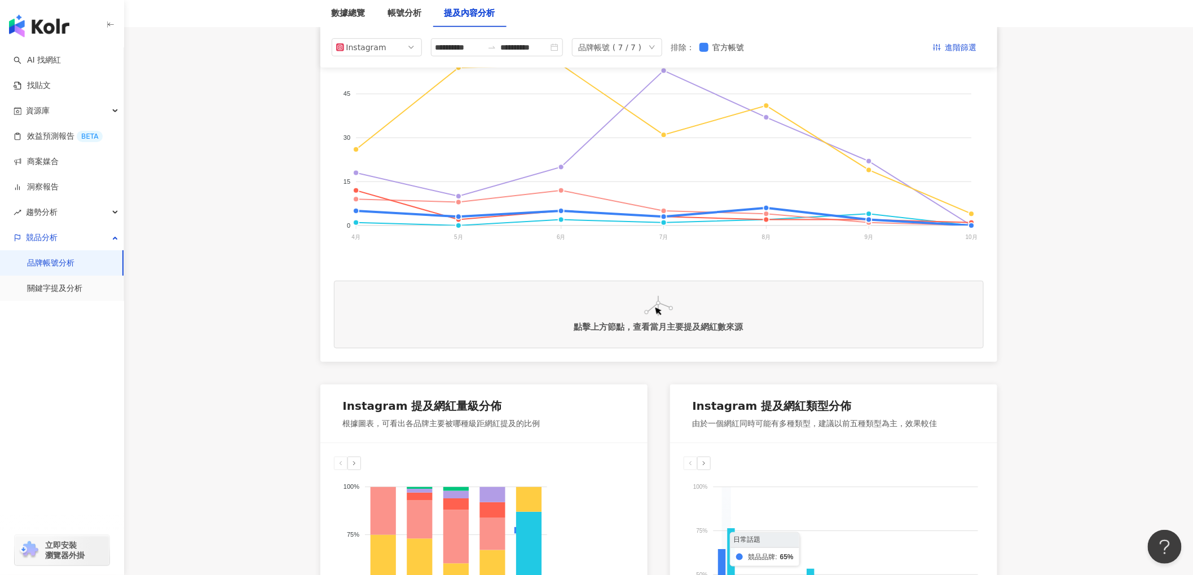
scroll to position [0, 0]
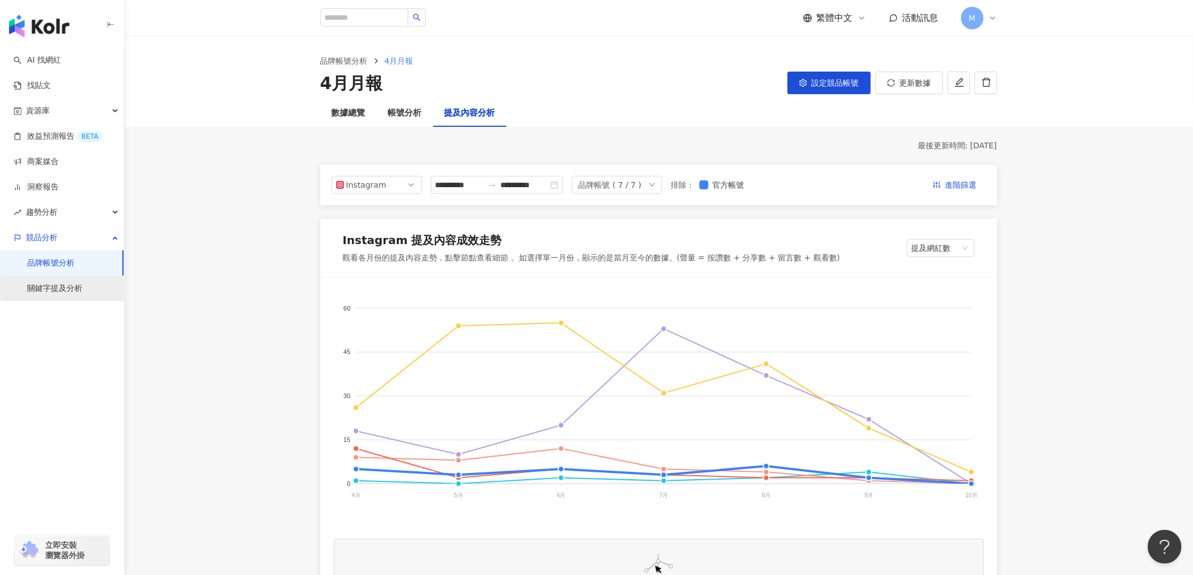
click at [44, 289] on link "關鍵字提及分析" at bounding box center [54, 288] width 55 height 11
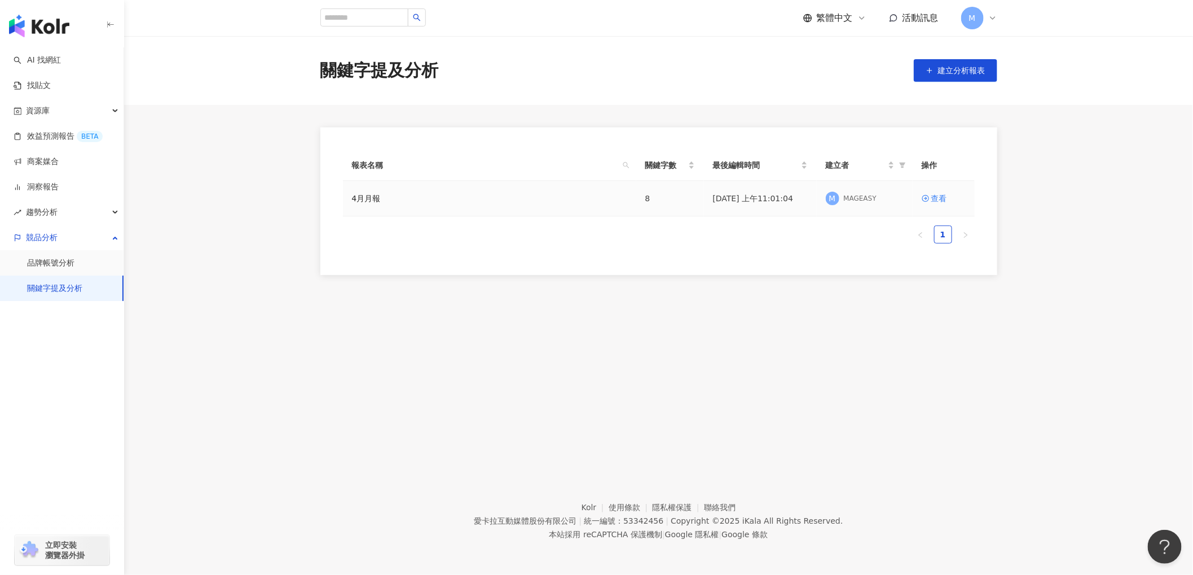
click at [428, 200] on div "4月月報" at bounding box center [489, 198] width 275 height 12
click at [365, 197] on link "4月月報" at bounding box center [366, 198] width 29 height 12
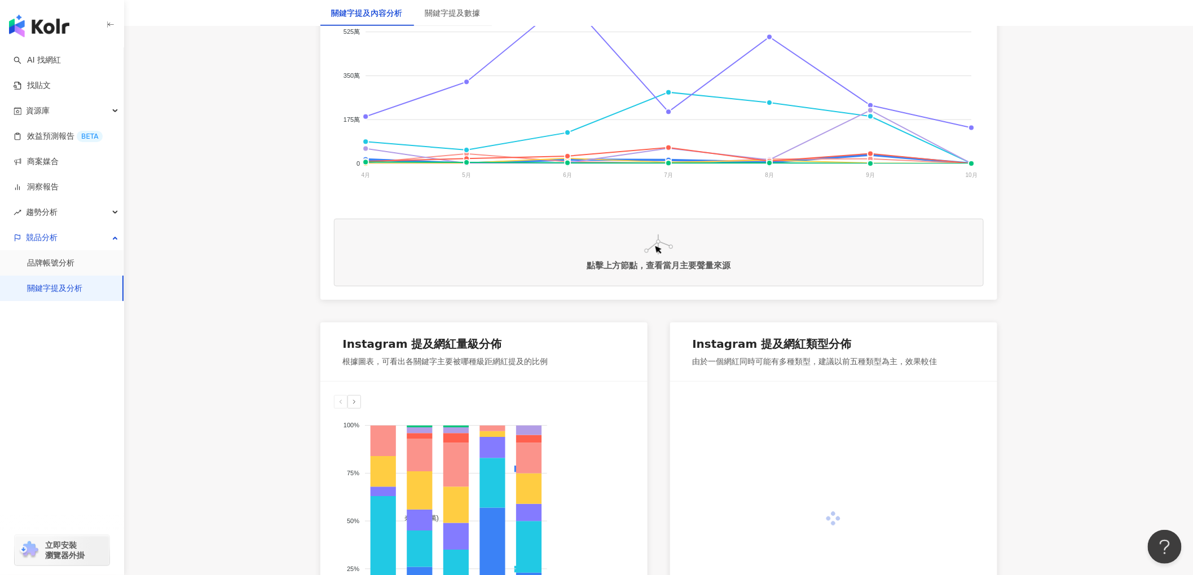
scroll to position [522, 0]
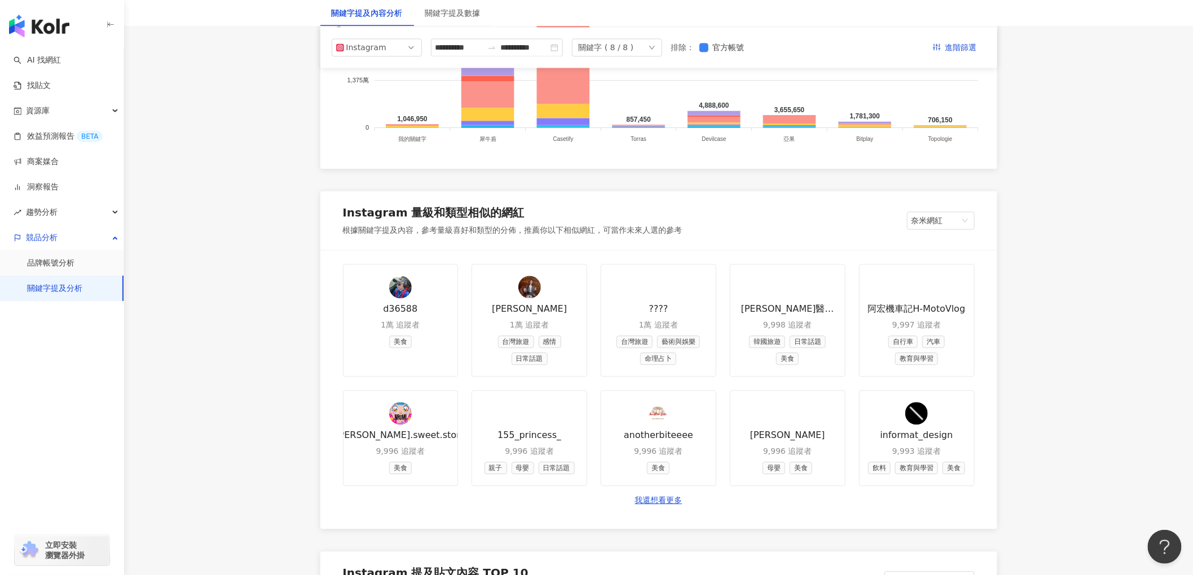
scroll to position [1103, 0]
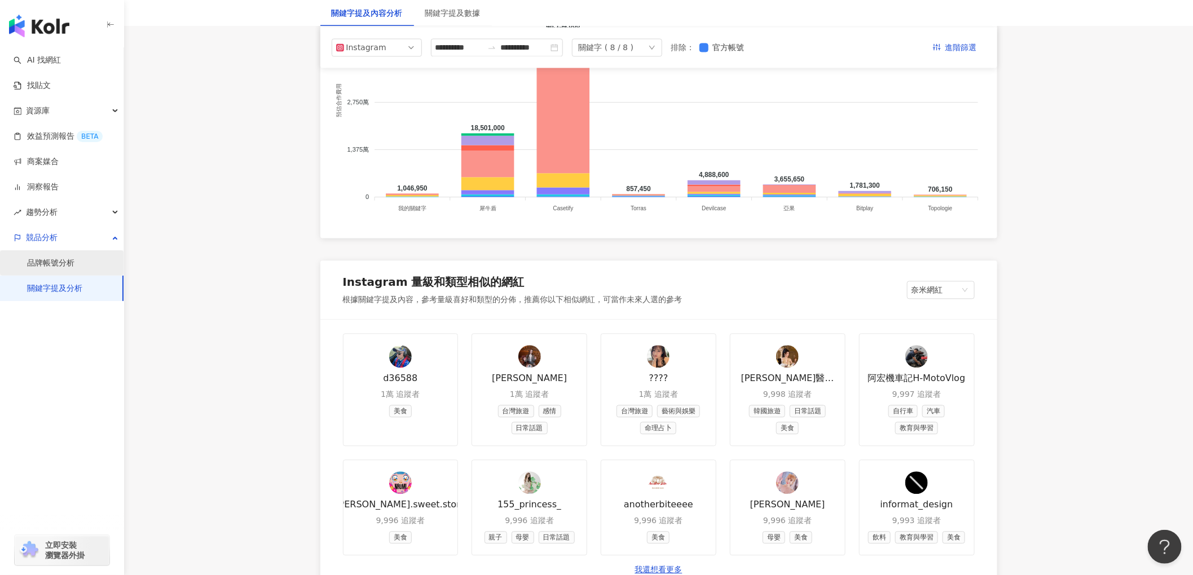
click at [42, 265] on link "品牌帳號分析" at bounding box center [50, 263] width 47 height 11
